Goal: Task Accomplishment & Management: Complete application form

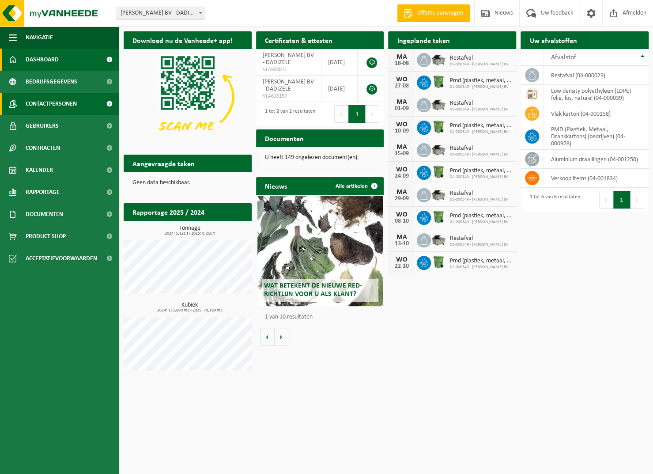
click at [43, 108] on span "Contactpersonen" at bounding box center [51, 104] width 51 height 22
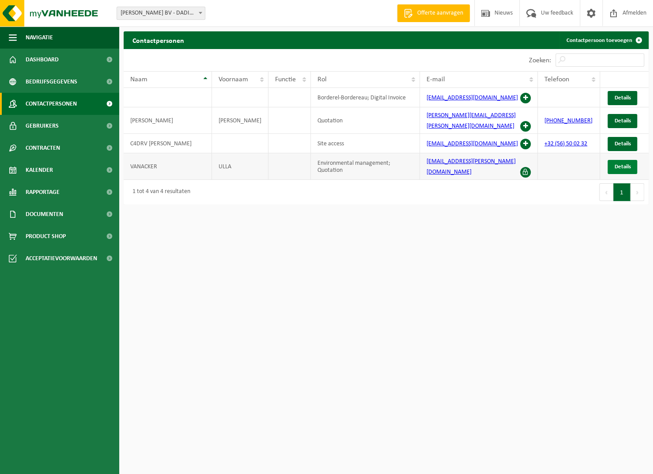
click at [614, 160] on link "Details" at bounding box center [623, 167] width 30 height 14
click at [596, 42] on link "Contactpersoon toevoegen" at bounding box center [604, 40] width 88 height 18
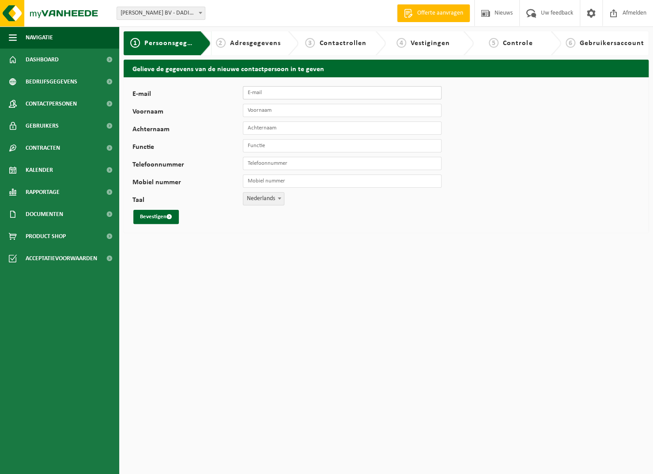
click at [273, 95] on input "E-mail" at bounding box center [342, 92] width 199 height 13
click at [133, 210] on button "Bevestigen" at bounding box center [156, 217] width 46 height 14
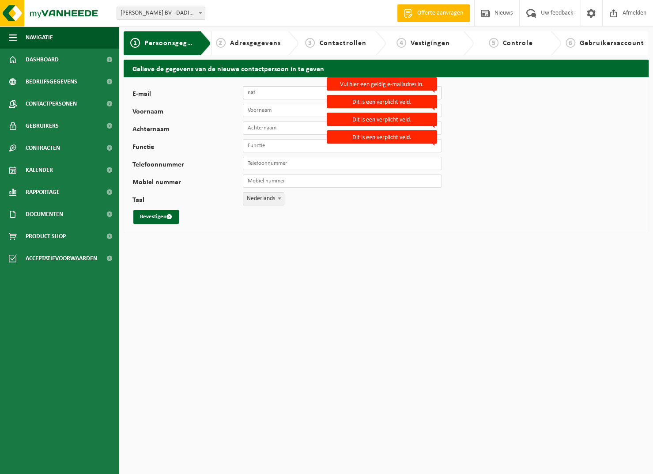
type input "[PERSON_NAME][EMAIL_ADDRESS][PERSON_NAME][DOMAIN_NAME]"
type input "Nathalie"
type input "Marlier"
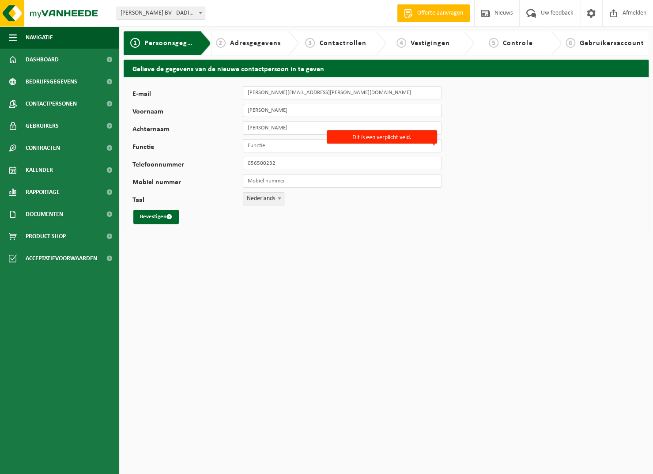
type input "[PHONE_NUMBER]"
click at [150, 218] on button "Bevestigen" at bounding box center [156, 217] width 46 height 14
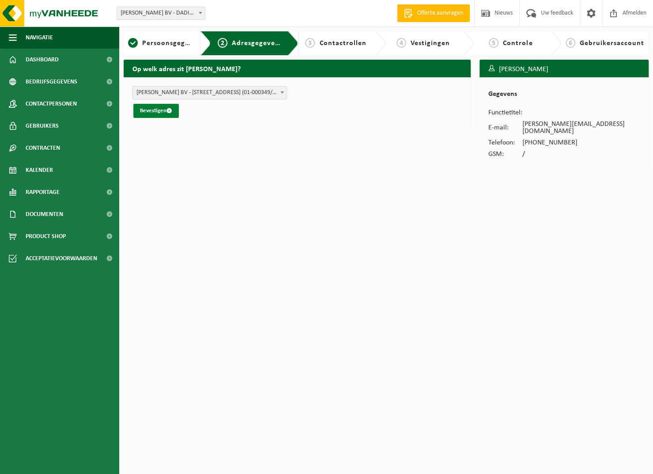
click at [165, 109] on button "Bevestigen" at bounding box center [156, 111] width 46 height 14
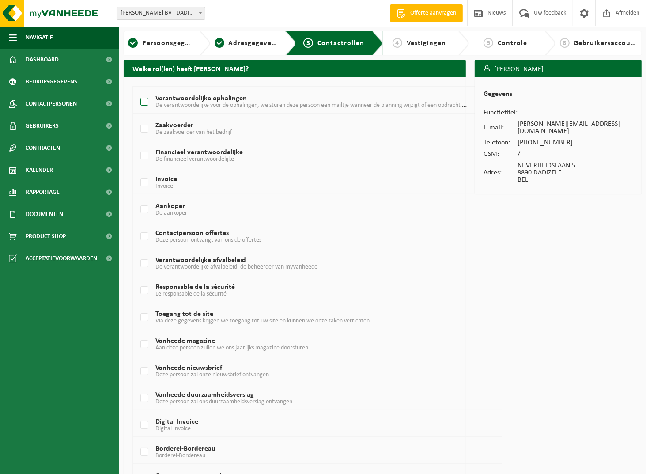
drag, startPoint x: 145, startPoint y: 99, endPoint x: 150, endPoint y: 102, distance: 6.0
click at [145, 99] on label "Verantwoordelijke ophalingen De verantwoordelijke voor de ophalingen, we sturen…" at bounding box center [303, 101] width 328 height 13
click at [137, 91] on input "Verantwoordelijke ophalingen De verantwoordelijke voor de ophalingen, we sturen…" at bounding box center [137, 91] width 0 height 0
checkbox input "true"
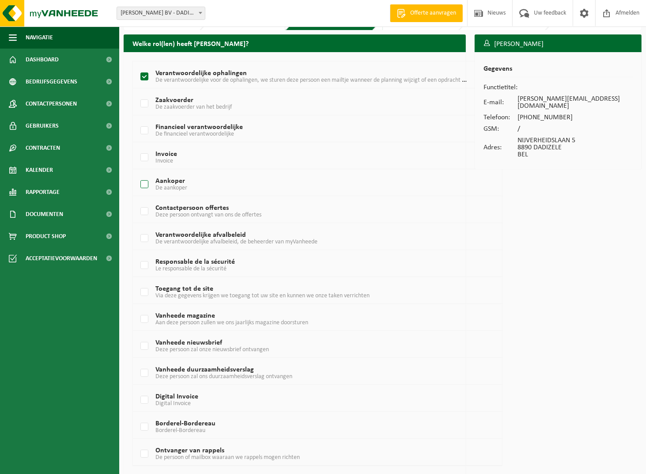
scroll to position [51, 0]
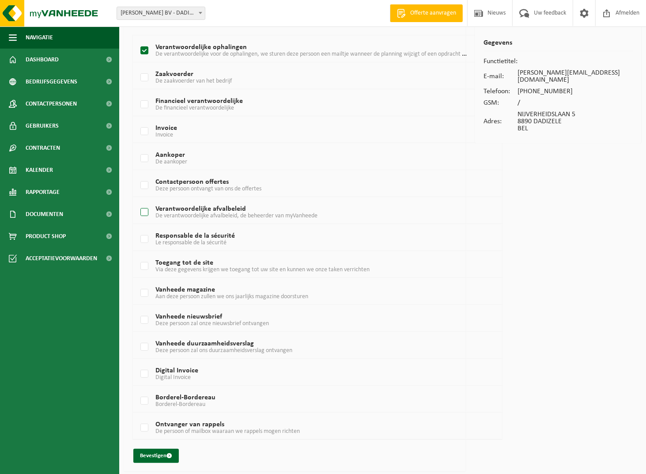
click at [144, 212] on label "Verantwoordelijke afvalbeleid De verantwoordelijke afvalbeleid, de beheerder va…" at bounding box center [303, 212] width 328 height 13
click at [137, 201] on input "Verantwoordelijke afvalbeleid De verantwoordelijke afvalbeleid, de beheerder va…" at bounding box center [137, 201] width 0 height 0
checkbox input "true"
click at [145, 50] on label "Verantwoordelijke ophalingen De verantwoordelijke voor de ophalingen, we sturen…" at bounding box center [303, 50] width 328 height 13
click at [137, 40] on input "Verantwoordelijke ophalingen De verantwoordelijke voor de ophalingen, we sturen…" at bounding box center [137, 39] width 0 height 0
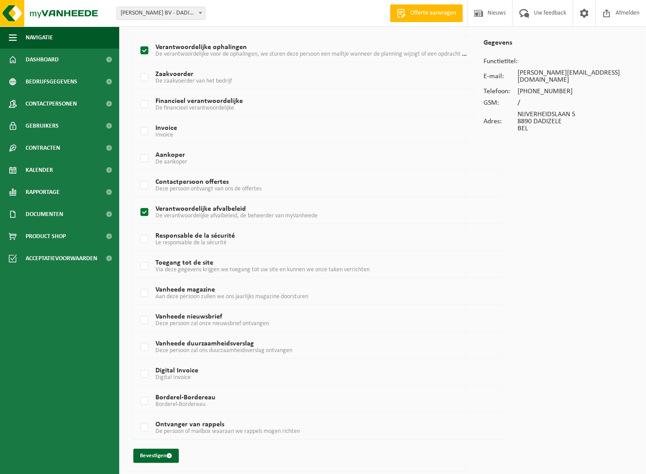
checkbox input "false"
click at [157, 452] on button "Bevestigen" at bounding box center [156, 456] width 46 height 14
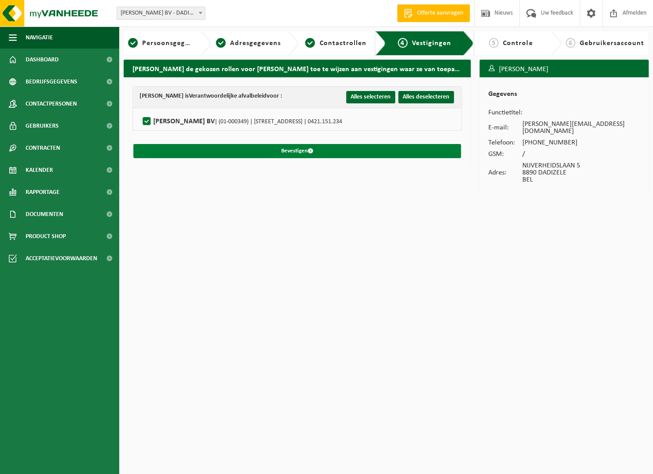
click at [284, 146] on button "Bevestigen" at bounding box center [297, 151] width 328 height 14
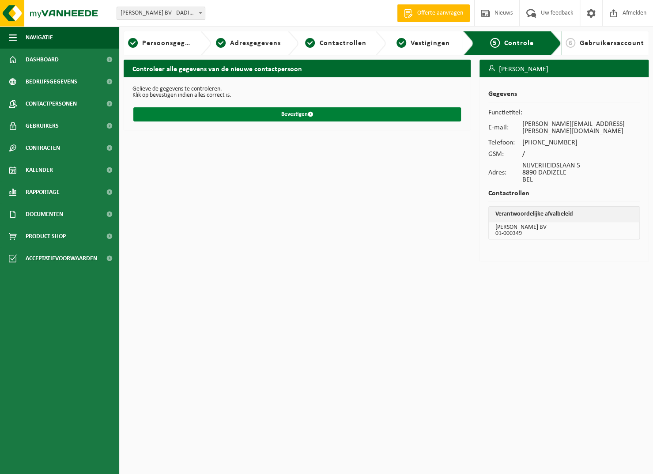
click at [288, 113] on button "Bevestigen" at bounding box center [297, 114] width 328 height 14
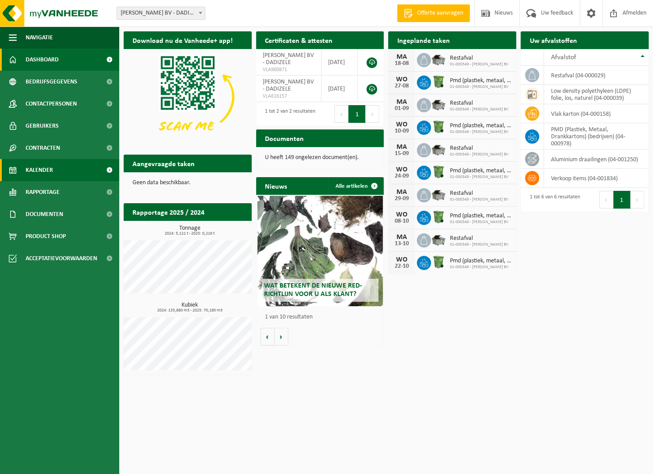
click at [62, 175] on link "Kalender" at bounding box center [59, 170] width 119 height 22
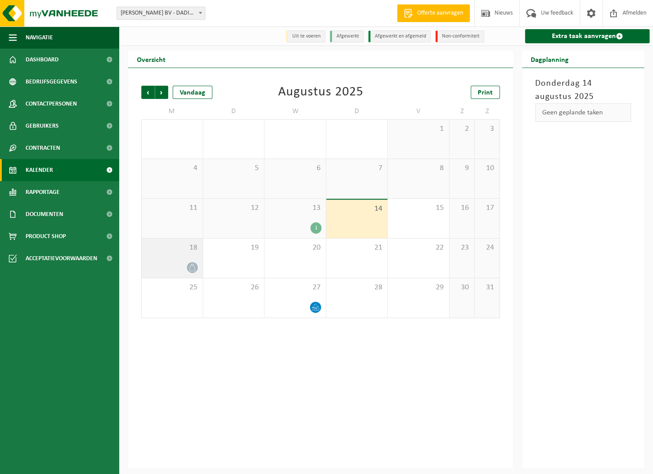
click at [186, 260] on div "18" at bounding box center [172, 258] width 61 height 39
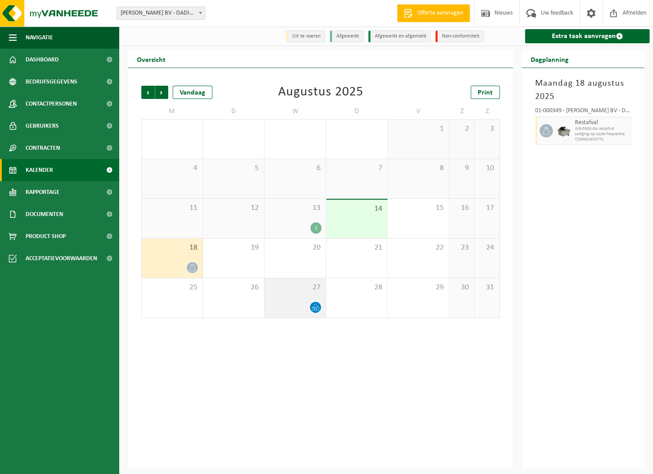
click at [319, 307] on span at bounding box center [315, 307] width 11 height 11
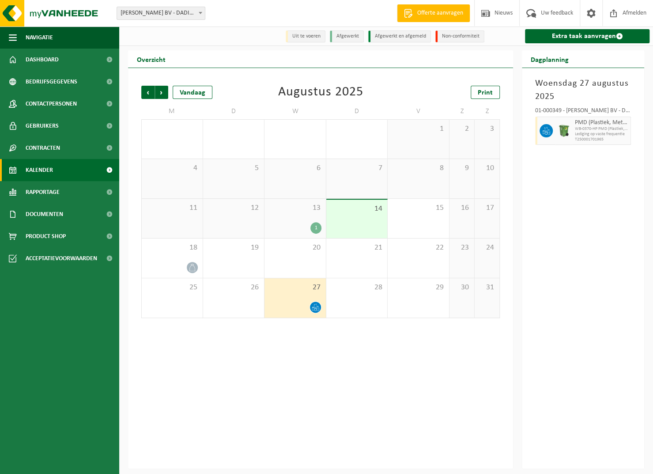
click at [319, 229] on div "1" at bounding box center [316, 227] width 11 height 11
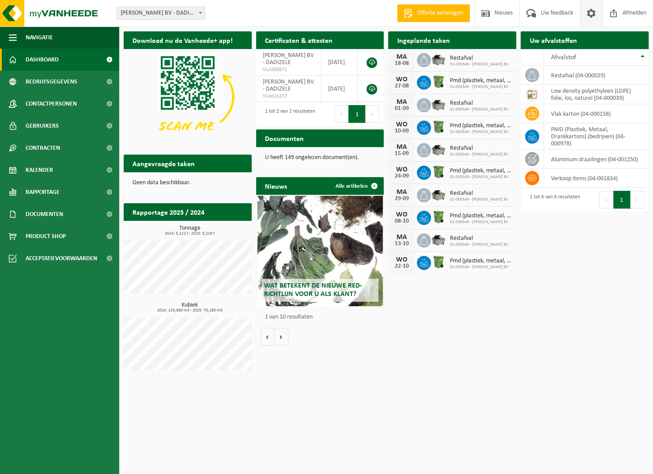
click at [591, 17] on span at bounding box center [591, 13] width 13 height 26
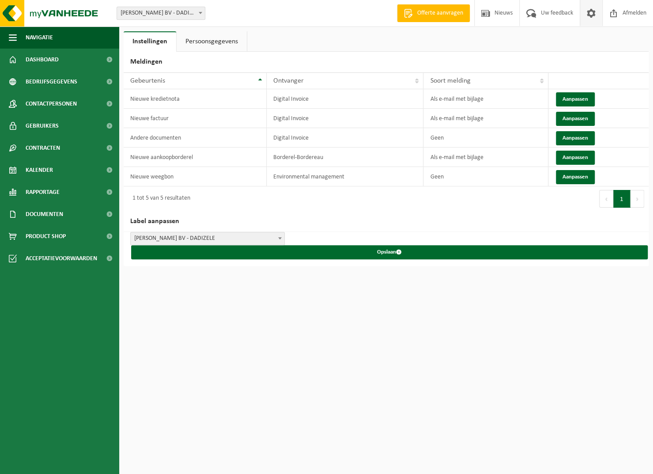
drag, startPoint x: 251, startPoint y: 13, endPoint x: 242, endPoint y: 14, distance: 8.9
click at [251, 13] on div "Vestiging: SAMYN WILLY BV - DADIZELE SAMYN WILLY BV - DADIZELE Welkom ULLA VANA…" at bounding box center [326, 13] width 653 height 27
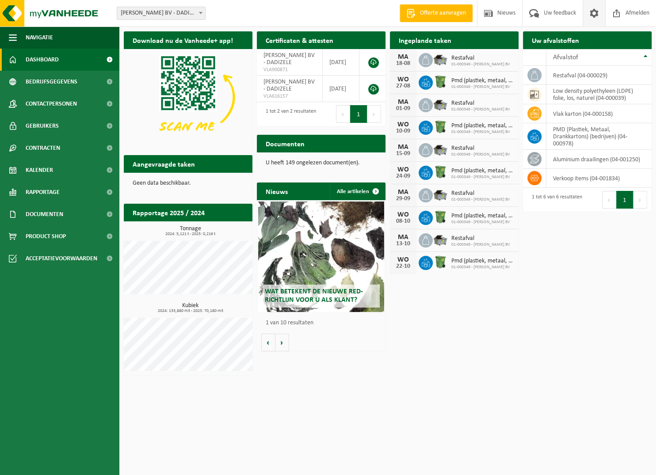
click at [586, 17] on link at bounding box center [593, 13] width 23 height 26
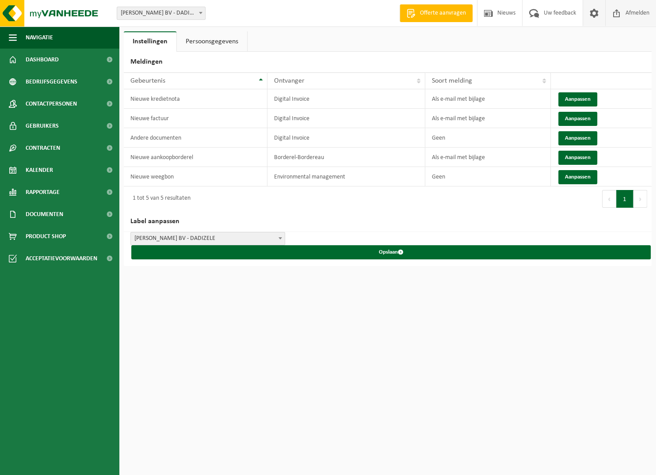
click at [613, 19] on span at bounding box center [616, 13] width 13 height 26
